Goal: Navigation & Orientation: Understand site structure

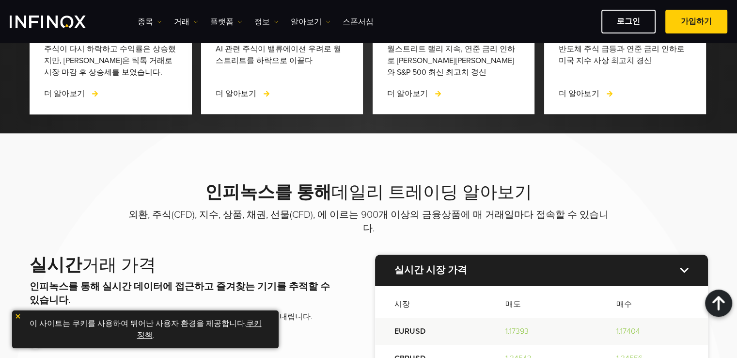
drag, startPoint x: 357, startPoint y: 265, endPoint x: 358, endPoint y: 90, distance: 175.4
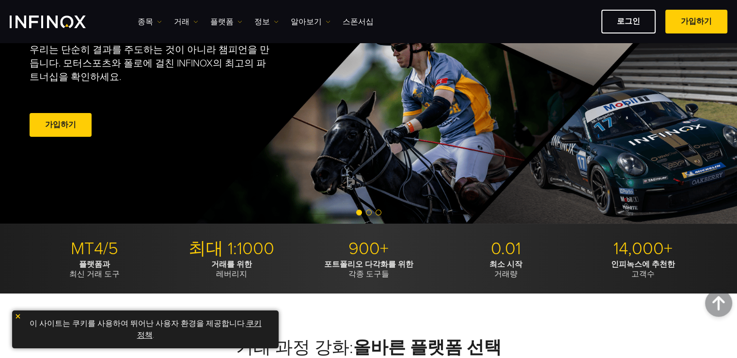
scroll to position [94, 0]
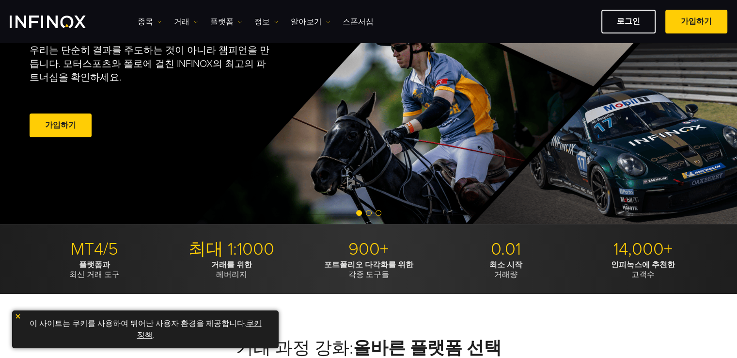
click at [190, 20] on link "거래" at bounding box center [186, 22] width 24 height 12
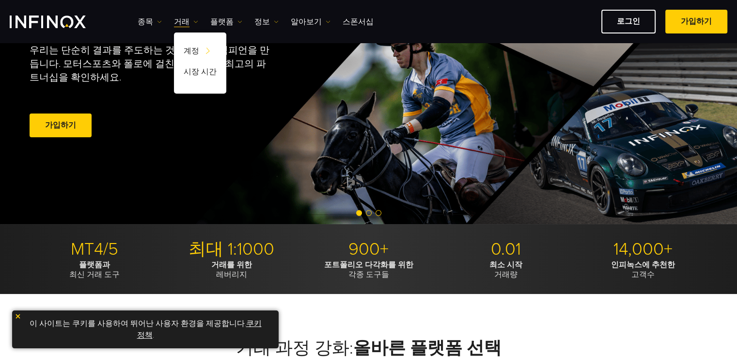
scroll to position [0, 0]
click at [231, 20] on link "플랫폼" at bounding box center [226, 22] width 32 height 12
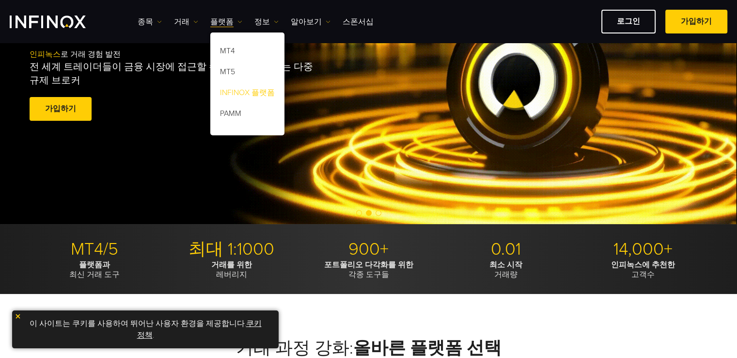
click at [246, 90] on link "INFINOX 플랫폼" at bounding box center [247, 94] width 74 height 21
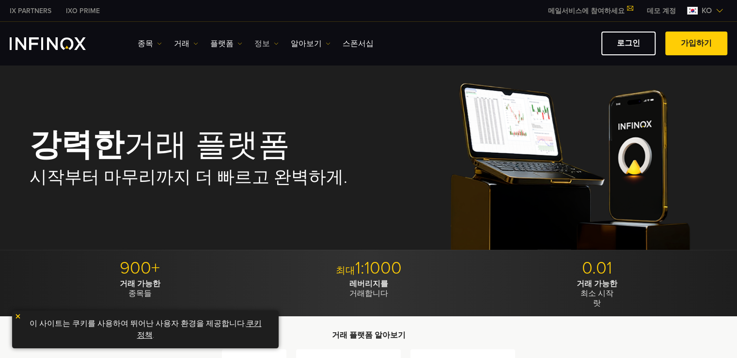
click at [275, 44] on img at bounding box center [276, 43] width 5 height 5
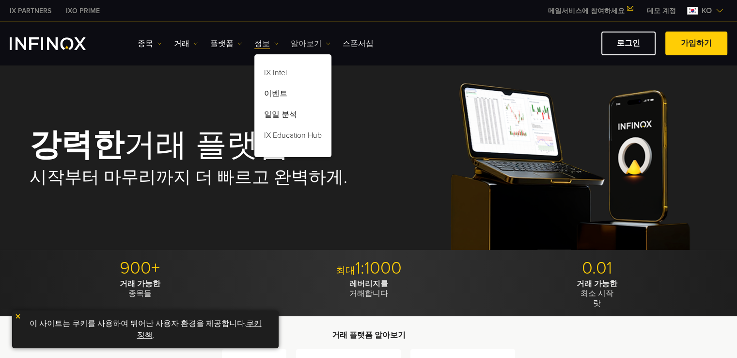
click at [310, 46] on link "알아보기" at bounding box center [311, 44] width 40 height 12
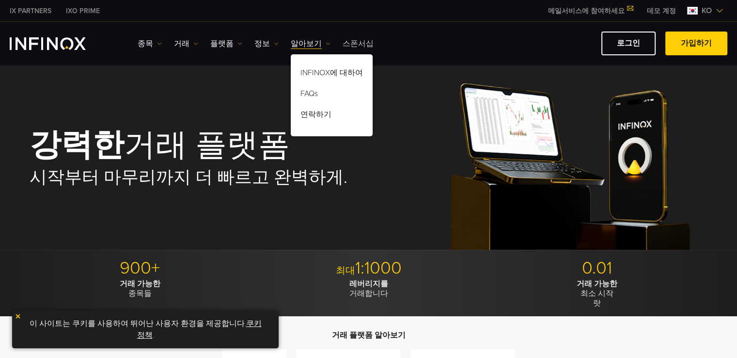
click at [353, 41] on link "스폰서십" at bounding box center [358, 44] width 31 height 12
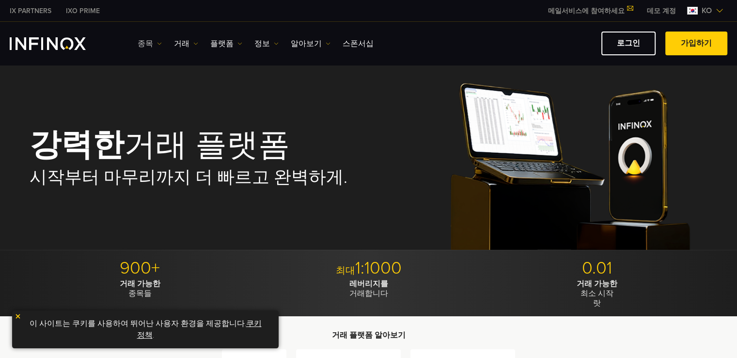
click at [153, 43] on link "종목" at bounding box center [150, 44] width 24 height 12
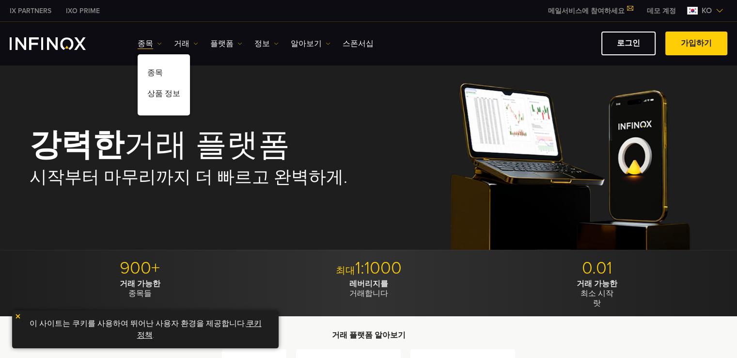
click at [171, 44] on ul "종목 종목 상품 정보 거래 계정 데모" at bounding box center [256, 44] width 236 height 12
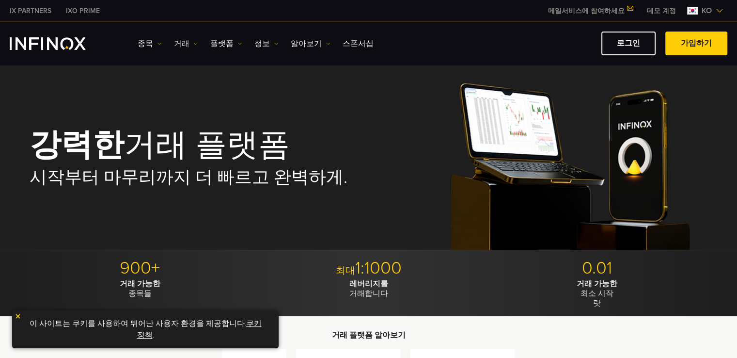
click at [182, 44] on link "거래" at bounding box center [186, 44] width 24 height 12
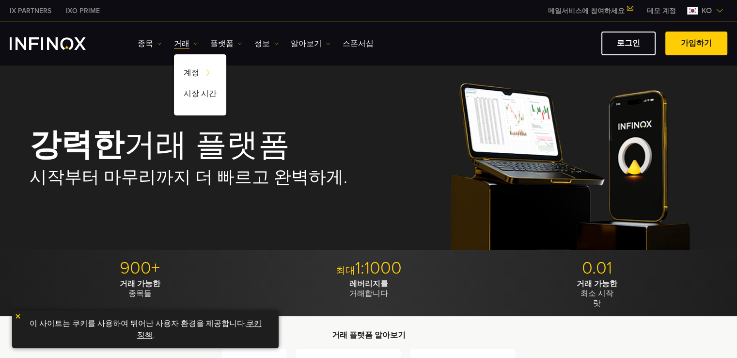
click at [208, 43] on ul "종목 종목 상품 정보 거래 계정 데모" at bounding box center [256, 44] width 236 height 12
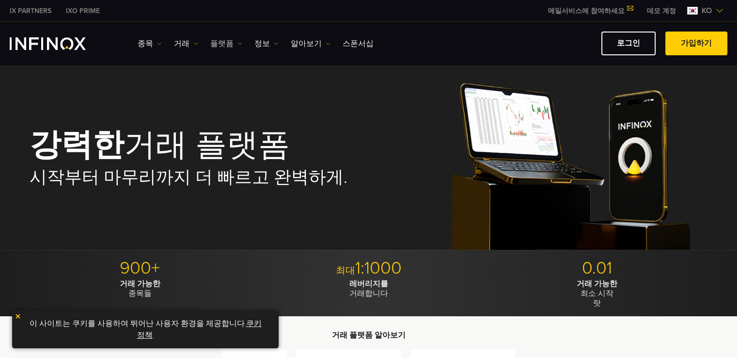
click at [217, 42] on link "플랫폼" at bounding box center [226, 44] width 32 height 12
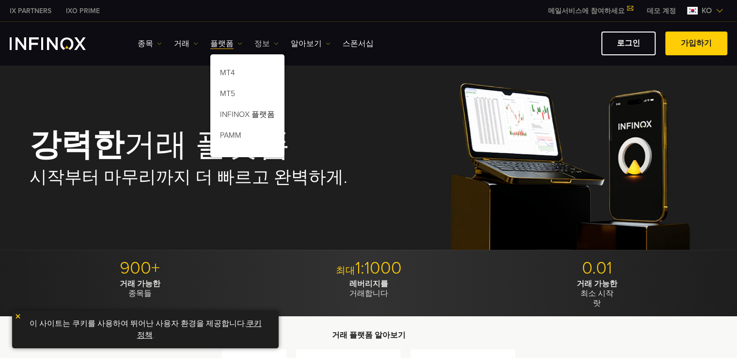
click at [255, 44] on link "정보" at bounding box center [266, 44] width 24 height 12
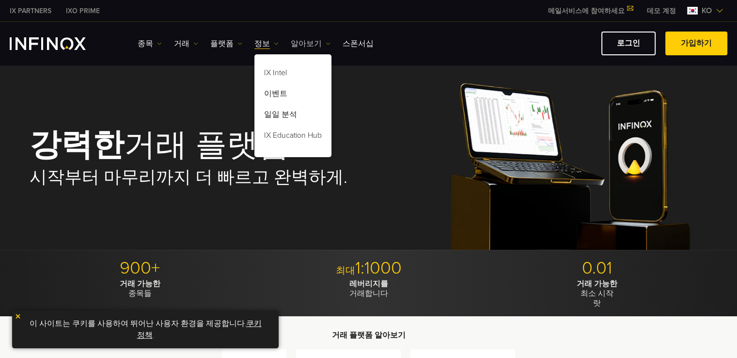
click at [296, 41] on link "알아보기" at bounding box center [311, 44] width 40 height 12
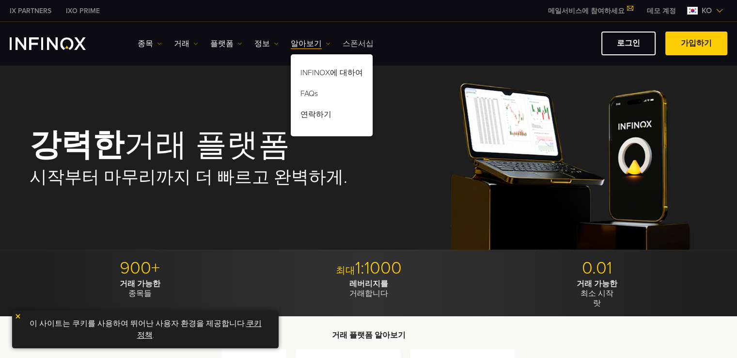
click at [347, 41] on link "스폰서십" at bounding box center [358, 44] width 31 height 12
